Goal: Use online tool/utility

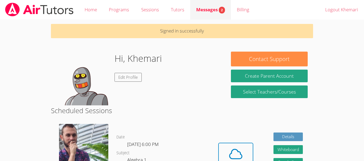
click at [218, 7] on span "Messages 2" at bounding box center [210, 9] width 29 height 6
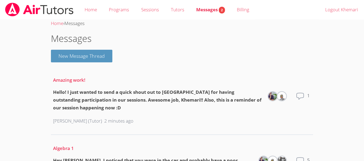
click at [87, 11] on link "Home" at bounding box center [91, 10] width 24 height 20
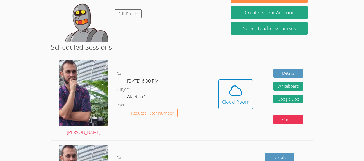
scroll to position [53, 0]
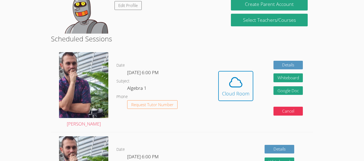
click at [245, 87] on span at bounding box center [235, 82] width 27 height 15
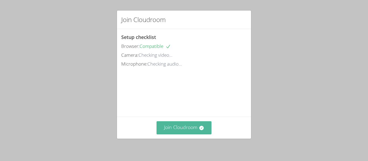
click at [197, 128] on button "Join Cloudroom" at bounding box center [184, 128] width 55 height 13
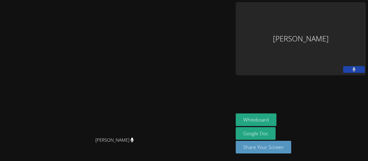
click at [345, 66] on button at bounding box center [354, 69] width 22 height 7
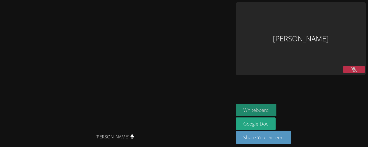
click at [277, 107] on button "Whiteboard" at bounding box center [256, 110] width 41 height 13
